Goal: Check status: Check status

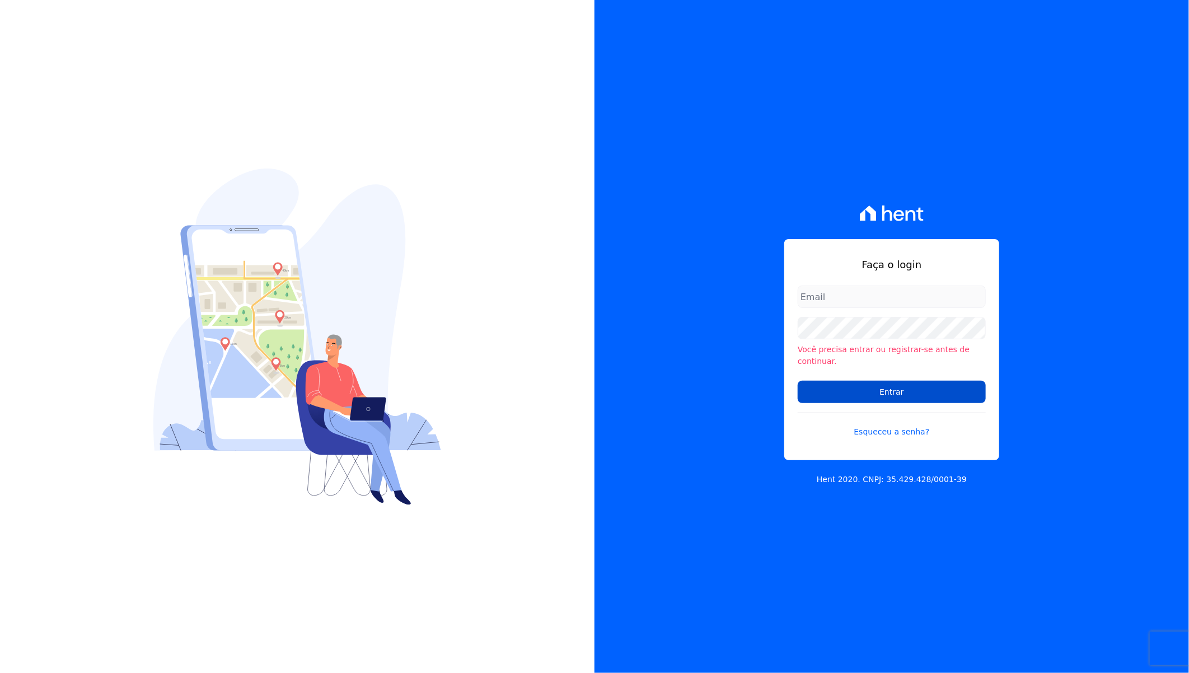
type input "[EMAIL_ADDRESS][DOMAIN_NAME]"
click at [894, 389] on input "Entrar" at bounding box center [892, 392] width 188 height 22
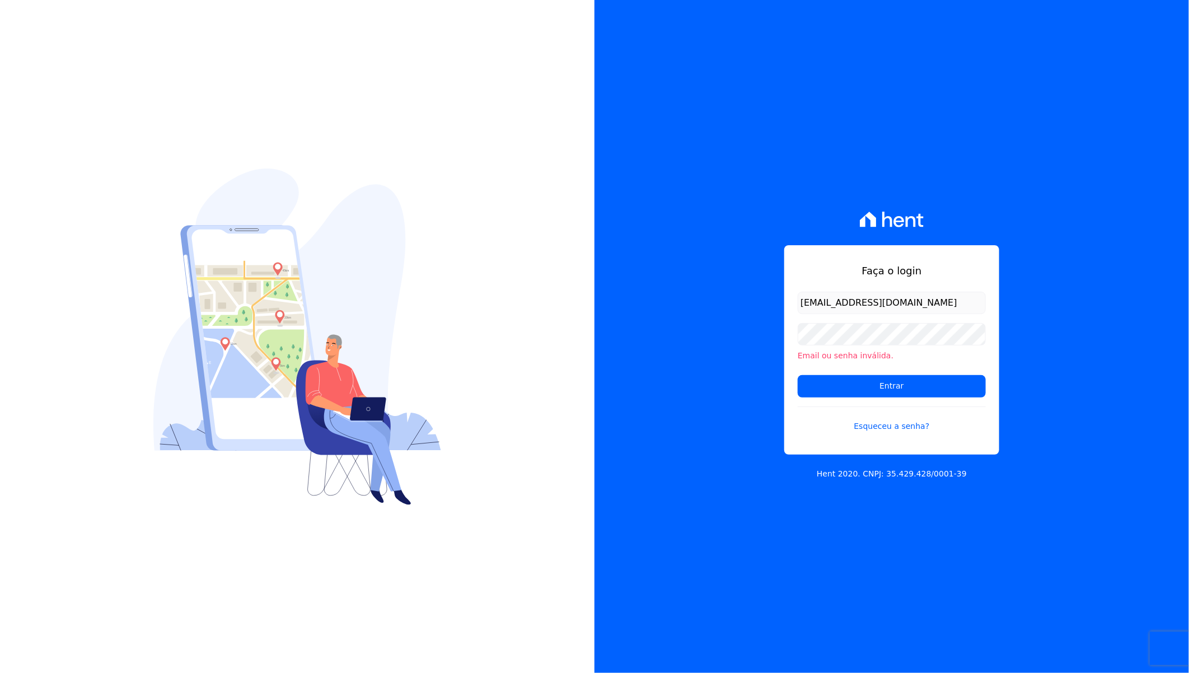
click at [870, 320] on form "giovana.cavichiollo@sejahype.com.br Email ou senha inválida. Entrar Esqueceu a …" at bounding box center [892, 369] width 188 height 154
click at [718, 392] on div "Faça o login giovana.cavichiollo@sejahype.com.br Email ou senha inválida. Entra…" at bounding box center [892, 336] width 595 height 673
click at [832, 379] on input "Entrar" at bounding box center [892, 386] width 188 height 22
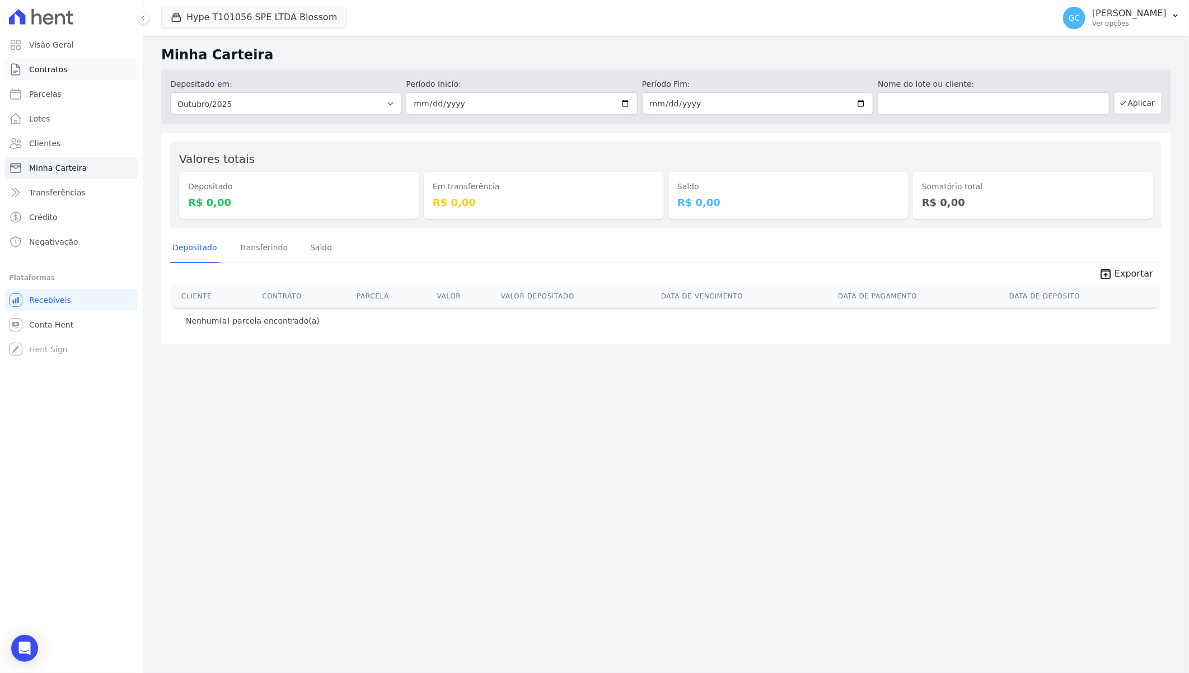
click at [59, 73] on span "Contratos" at bounding box center [48, 69] width 38 height 11
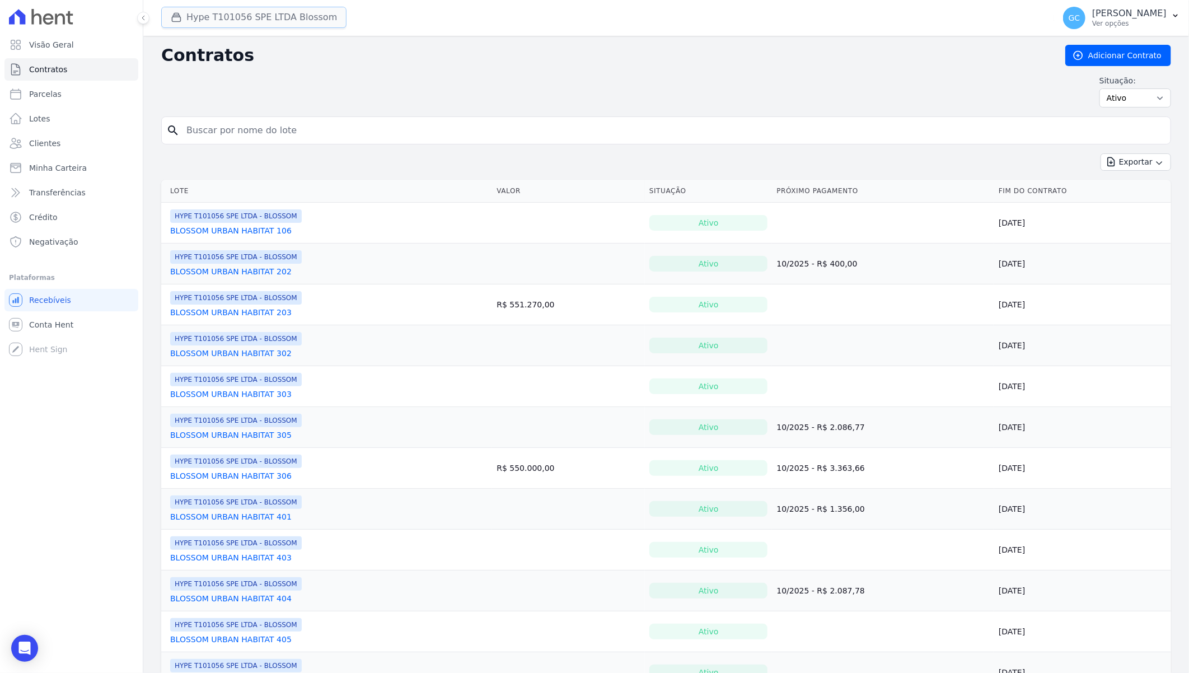
click at [258, 18] on button "Hype T101056 SPE LTDA Blossom" at bounding box center [253, 17] width 185 height 21
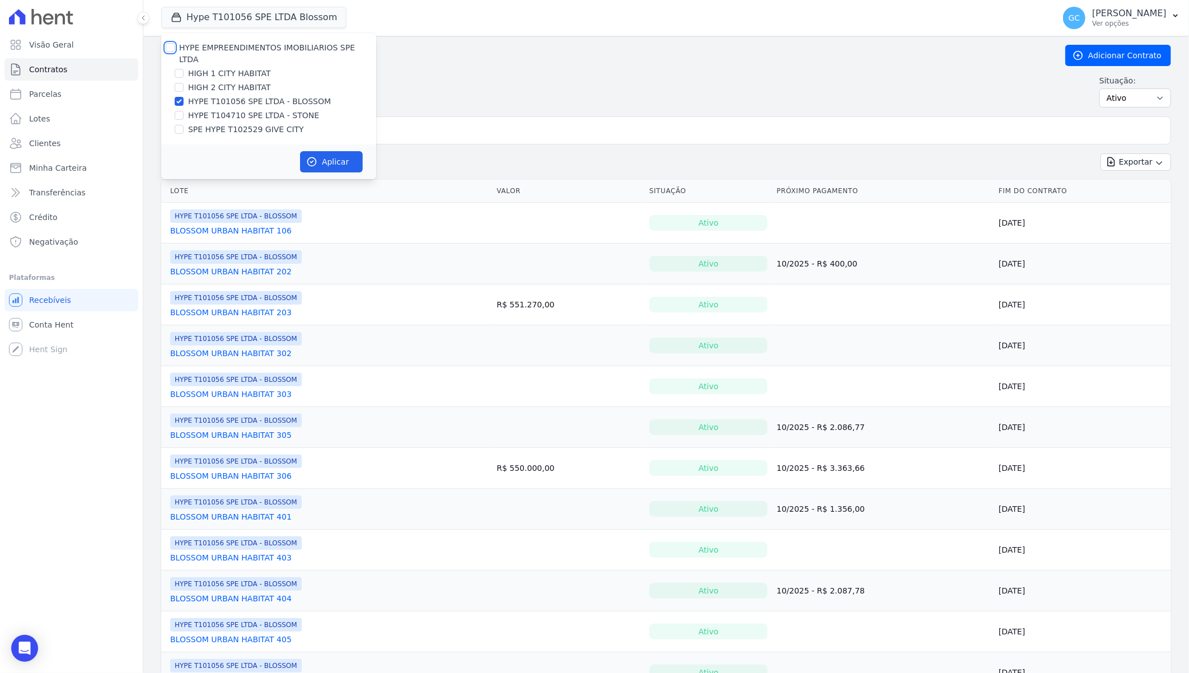
click at [169, 46] on input "HYPE EMPREENDIMENTOS IMOBILIARIOS SPE LTDA" at bounding box center [170, 47] width 9 height 9
checkbox input "true"
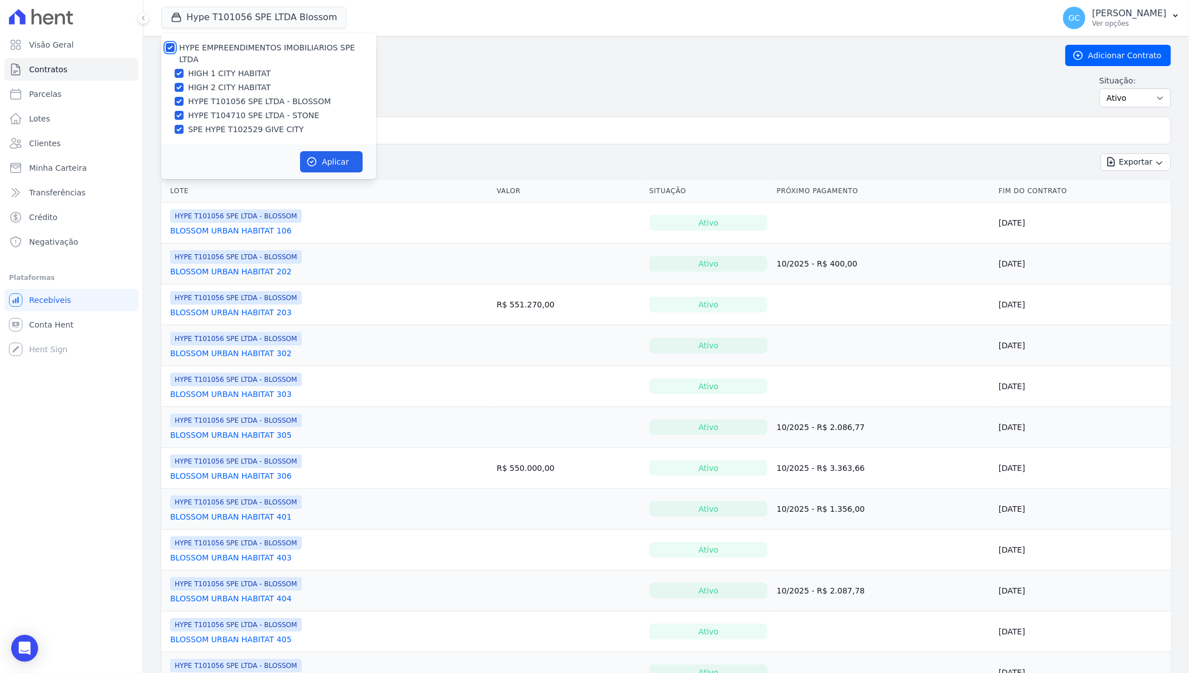
checkbox input "true"
click at [329, 151] on button "Aplicar" at bounding box center [331, 161] width 63 height 21
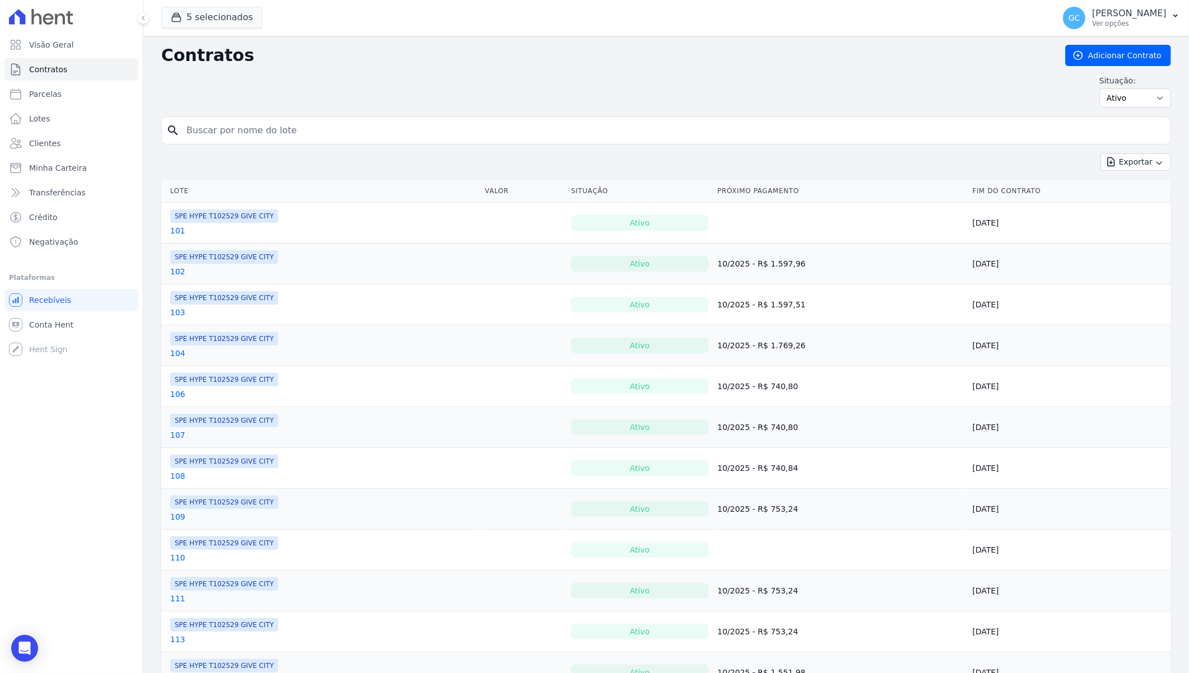
click at [333, 129] on input "search" at bounding box center [673, 130] width 986 height 22
paste input "Arthur Calliar"
type input "A"
click at [90, 143] on link "Clientes" at bounding box center [71, 143] width 134 height 22
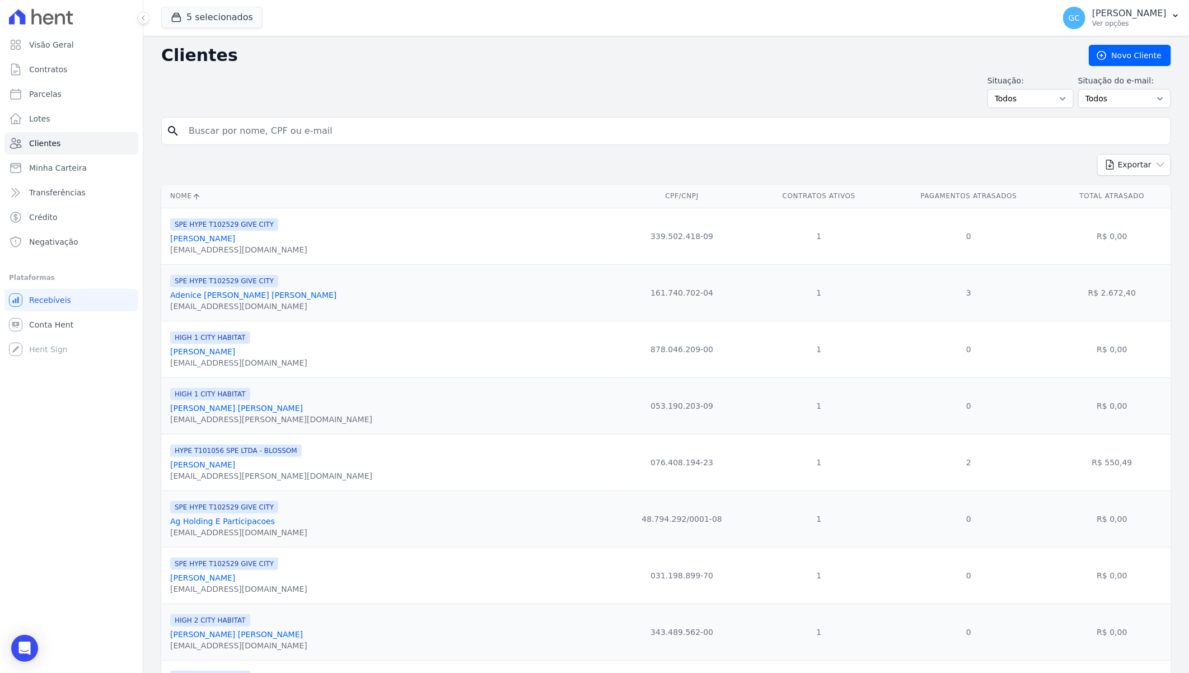
click at [364, 137] on input "search" at bounding box center [674, 131] width 984 height 22
paste input "Arthur Calliar"
type input "Arthur Calliar"
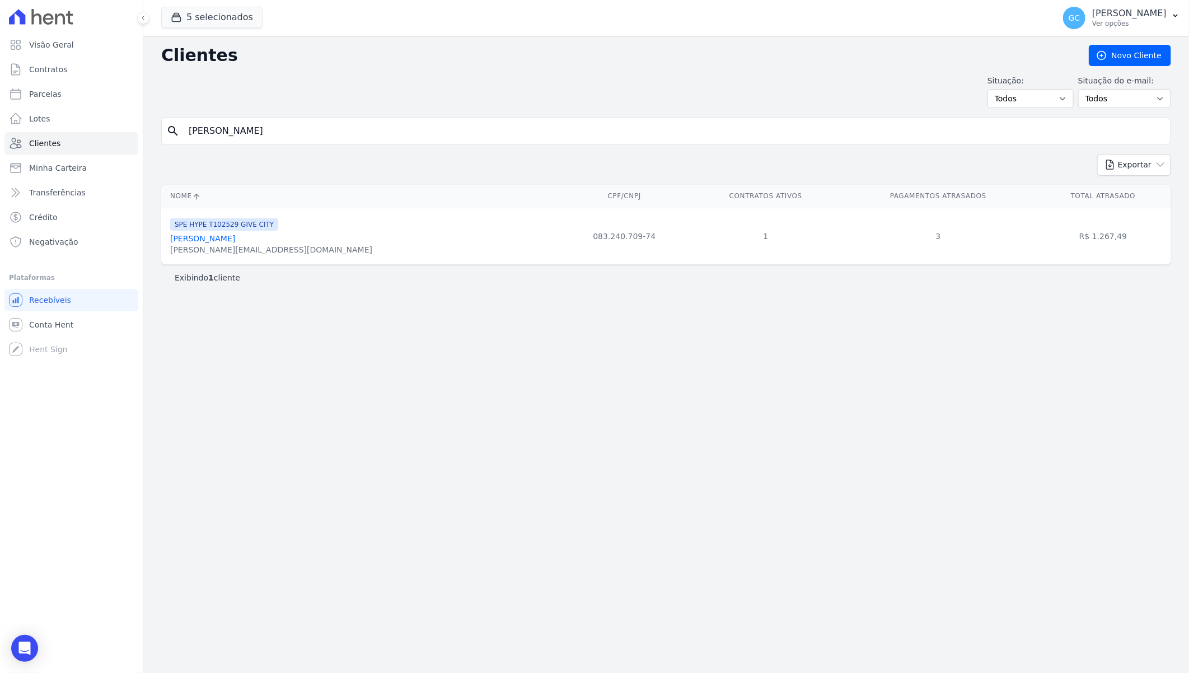
click at [208, 239] on link "Arthur Calliari" at bounding box center [202, 238] width 65 height 9
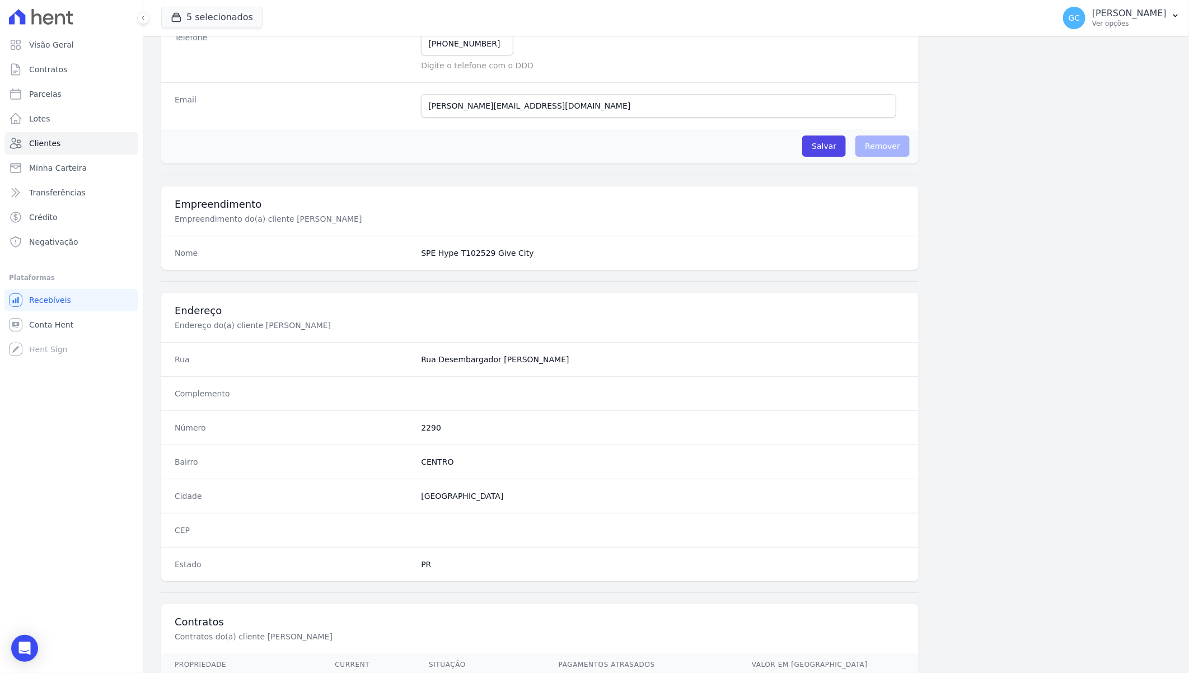
scroll to position [283, 0]
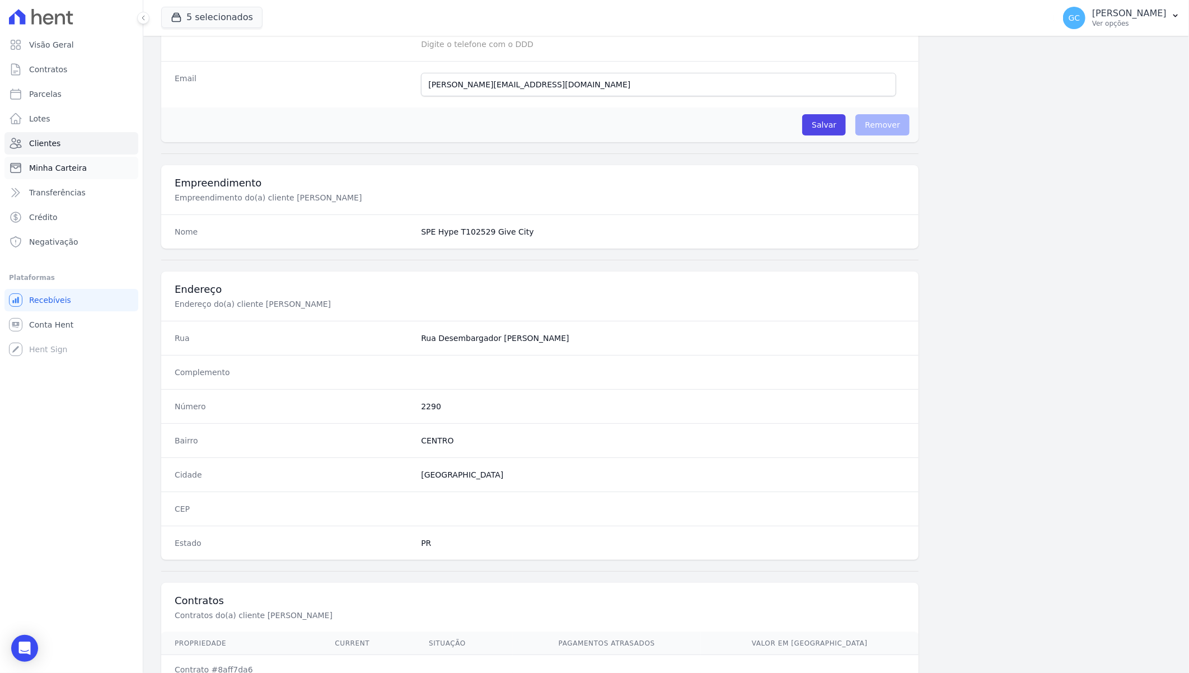
click at [58, 162] on span "Minha Carteira" at bounding box center [58, 167] width 58 height 11
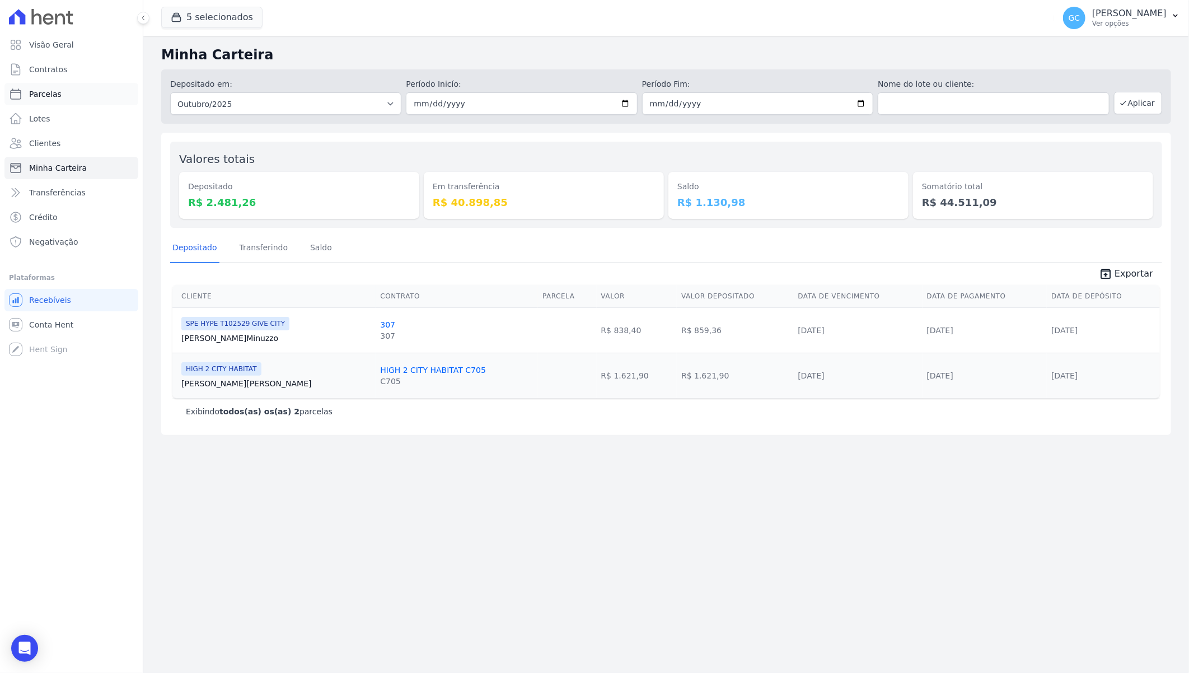
click at [58, 91] on link "Parcelas" at bounding box center [71, 94] width 134 height 22
select select
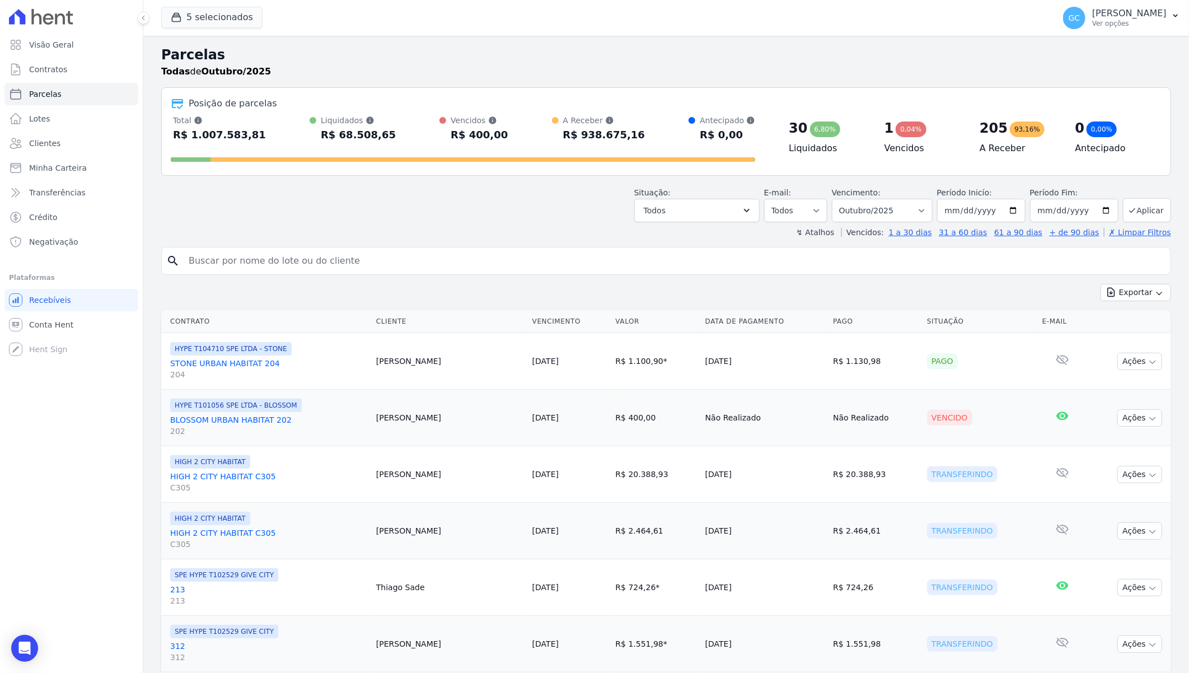
click at [279, 258] on input "search" at bounding box center [674, 261] width 984 height 22
paste input "Arthur Calliar"
type input "Arthur Calliar"
select select
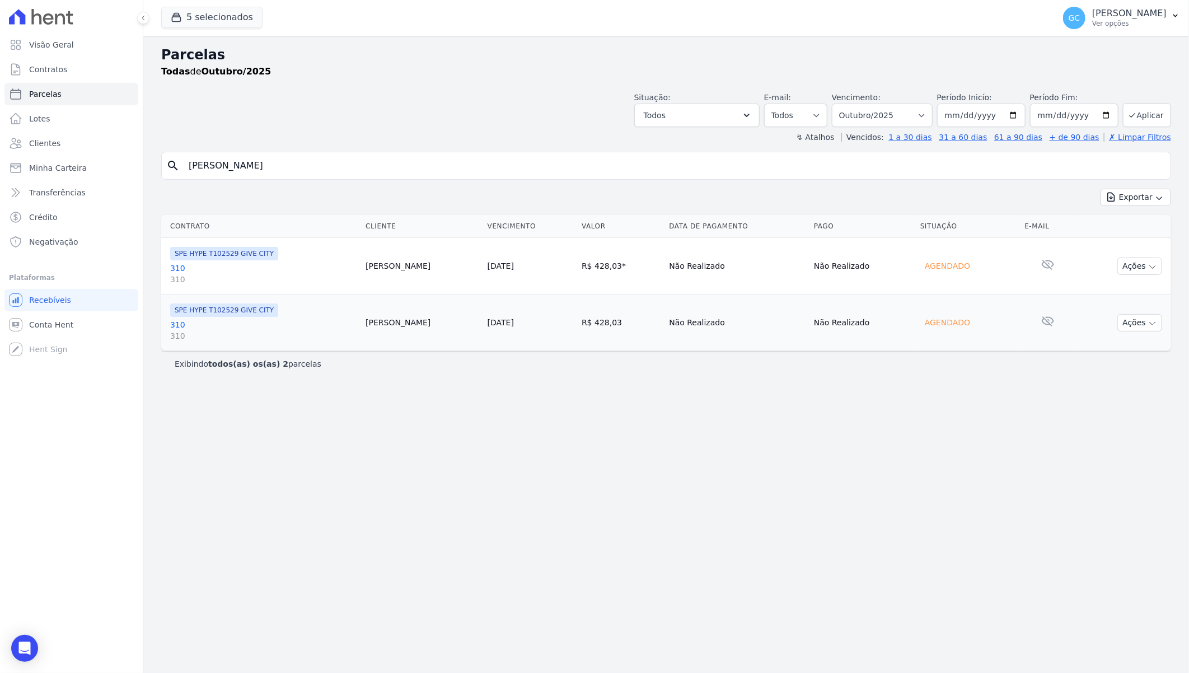
click at [177, 266] on link "310 310" at bounding box center [263, 274] width 186 height 22
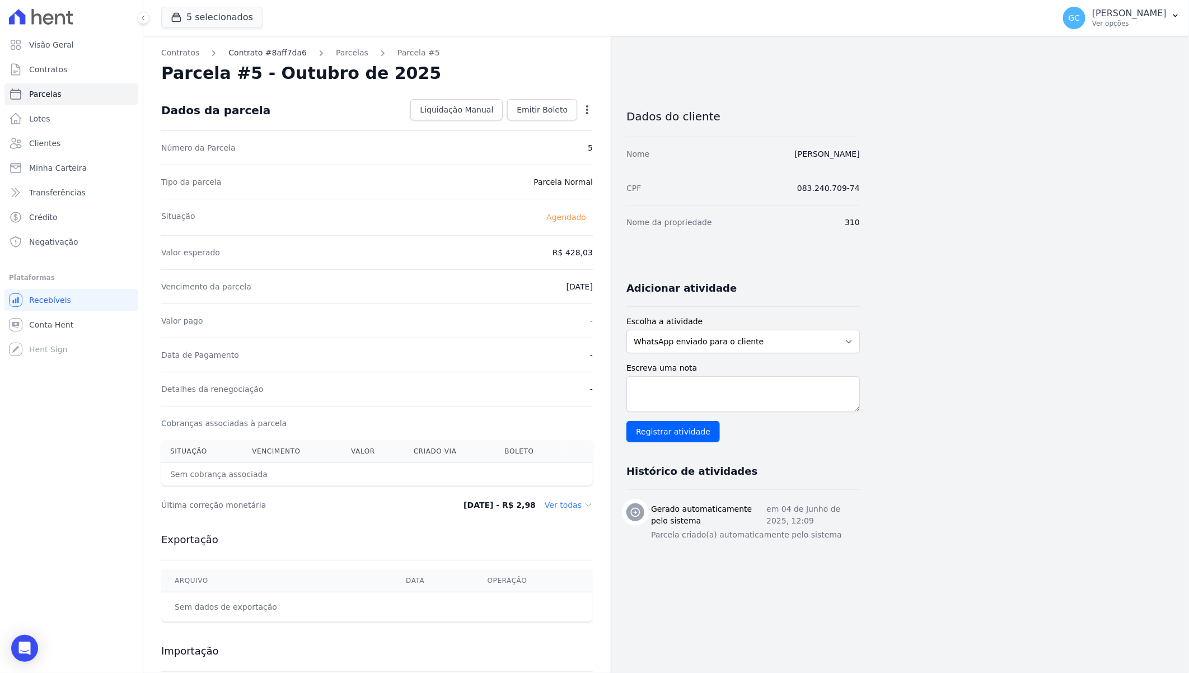
click at [274, 52] on link "Contrato #8aff7da6" at bounding box center [267, 53] width 78 height 12
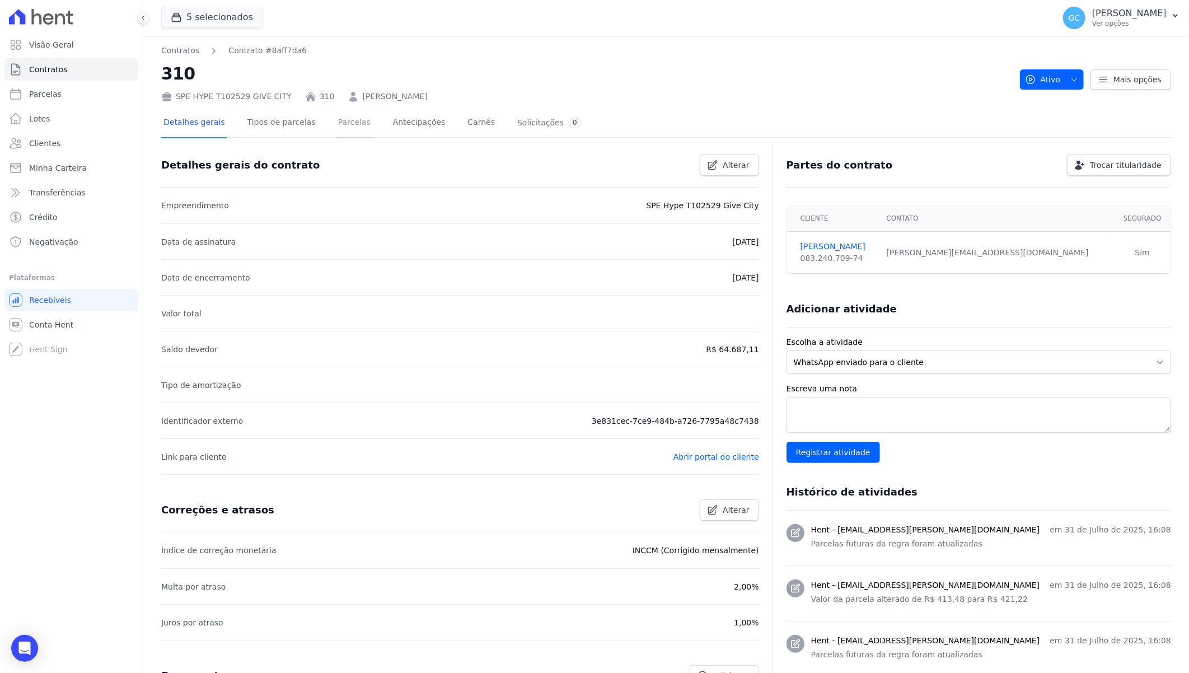
click at [340, 123] on link "Parcelas" at bounding box center [354, 124] width 37 height 30
